Goal: Transaction & Acquisition: Obtain resource

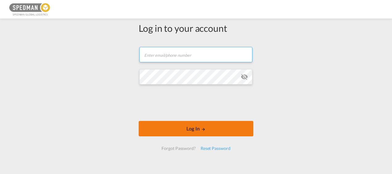
type input "[PERSON_NAME][EMAIL_ADDRESS][DOMAIN_NAME]"
click at [189, 131] on button "Log In" at bounding box center [196, 128] width 115 height 15
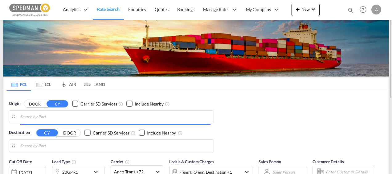
click at [101, 113] on body "Analytics Reports Dashboard Rate Search Enquiries Quotes Bookings" at bounding box center [196, 87] width 392 height 174
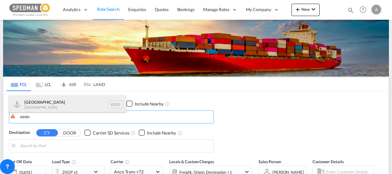
click at [44, 108] on div "Stockholm [GEOGRAPHIC_DATA] SESTO" at bounding box center [67, 104] width 117 height 18
type input "[GEOGRAPHIC_DATA], SESTO"
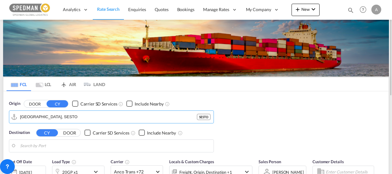
click at [38, 144] on body "Analytics Reports Dashboard Rate Search Enquiries Quotes Bookings" at bounding box center [196, 87] width 392 height 174
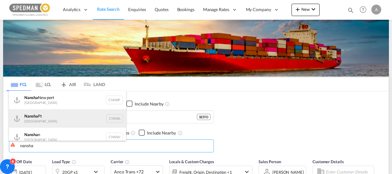
click at [57, 115] on div "Nansha Pt China CNNSA" at bounding box center [67, 118] width 117 height 18
type input "Nansha Pt, CNNSA"
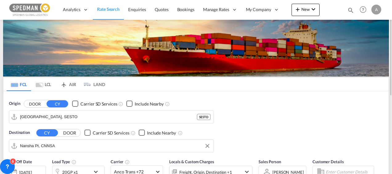
click at [254, 126] on div "Origin DOOR CY Carrier SD Services Include Nearby [GEOGRAPHIC_DATA], SESTO SEST…" at bounding box center [195, 123] width 385 height 64
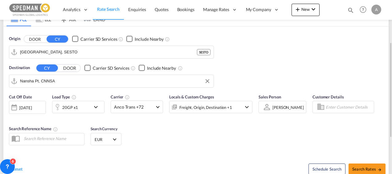
scroll to position [69, 0]
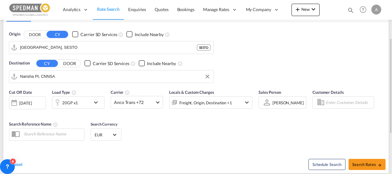
click at [102, 100] on md-icon "icon-chevron-down" at bounding box center [97, 102] width 10 height 7
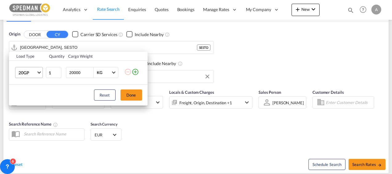
click at [35, 72] on span "20GP" at bounding box center [27, 73] width 18 height 6
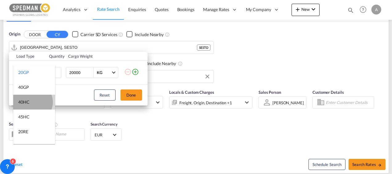
click at [32, 102] on md-option "40HC" at bounding box center [34, 102] width 42 height 15
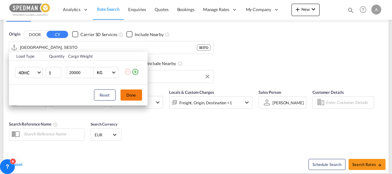
click at [127, 98] on button "Done" at bounding box center [131, 94] width 22 height 11
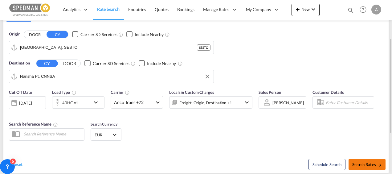
click at [361, 163] on span "Search Rates" at bounding box center [367, 164] width 30 height 5
type input "SESTO to CNNSA / [DATE]"
